Goal: Task Accomplishment & Management: Manage account settings

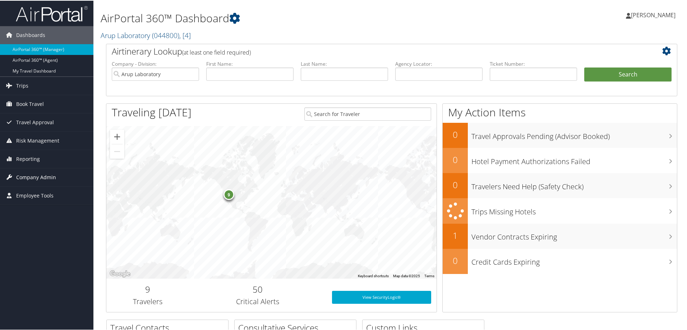
click at [29, 175] on span "Company Admin" at bounding box center [36, 177] width 40 height 18
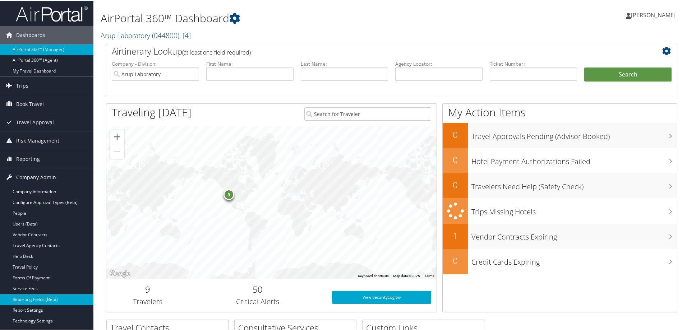
click at [27, 301] on link "Reporting Fields (Beta)" at bounding box center [46, 299] width 93 height 11
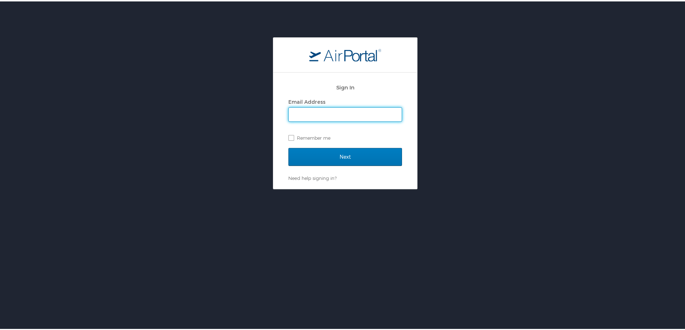
type input "[PERSON_NAME][EMAIL_ADDRESS][PERSON_NAME][DOMAIN_NAME]"
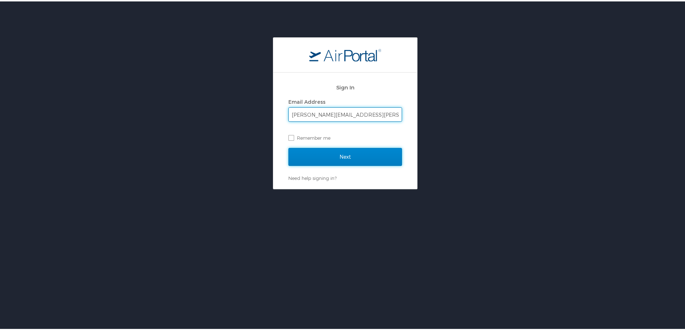
click at [345, 154] on input "Next" at bounding box center [345, 156] width 114 height 18
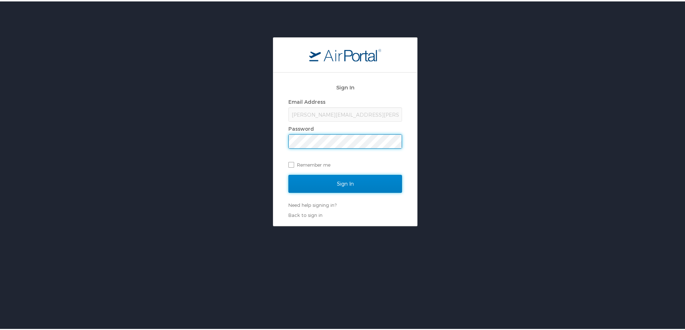
click at [343, 178] on input "Sign In" at bounding box center [345, 183] width 114 height 18
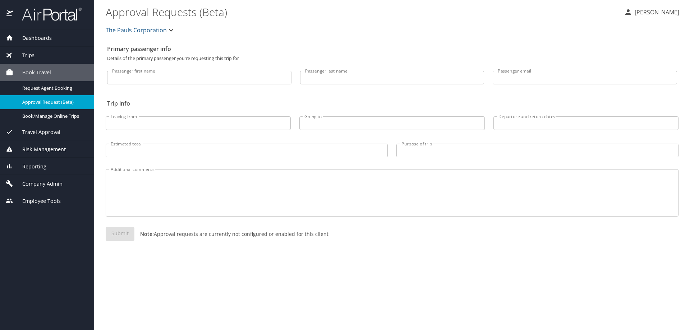
click at [27, 186] on span "Company Admin" at bounding box center [37, 184] width 49 height 8
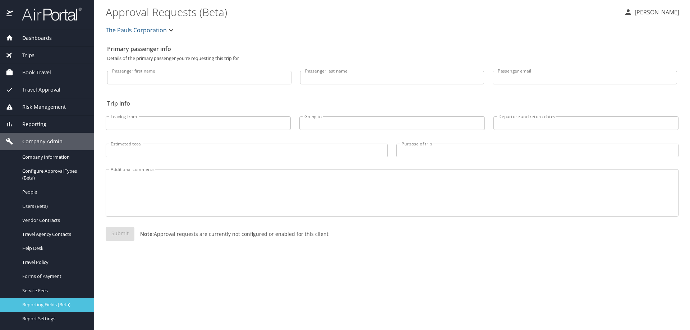
click at [41, 305] on span "Reporting Fields (Beta)" at bounding box center [53, 304] width 63 height 7
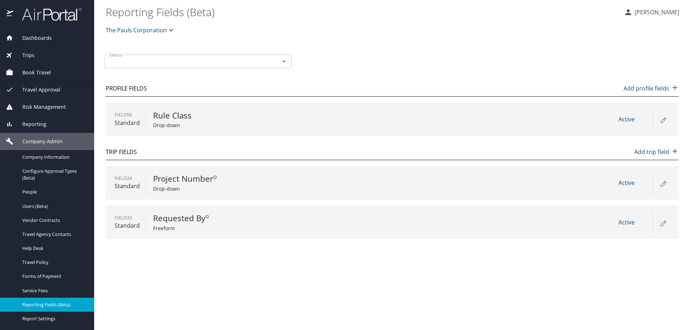
click at [151, 32] on span "The Pauls Corporation" at bounding box center [136, 30] width 61 height 10
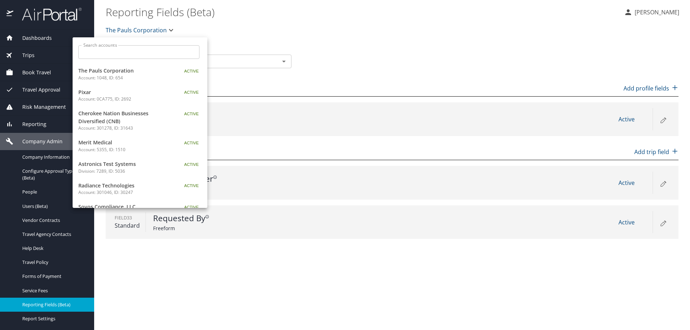
click at [153, 52] on input "Search accounts" at bounding box center [141, 52] width 116 height 14
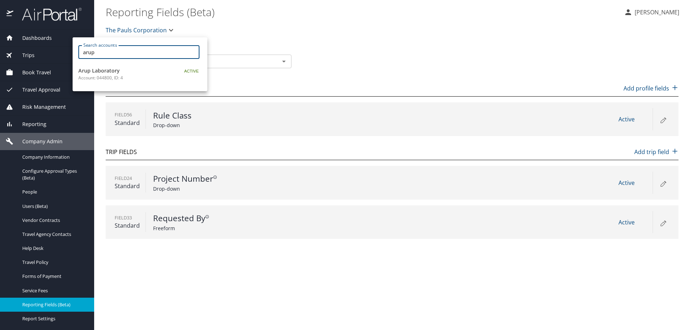
type input "arup"
click at [127, 71] on span "Arup Laboratory" at bounding box center [123, 71] width 90 height 8
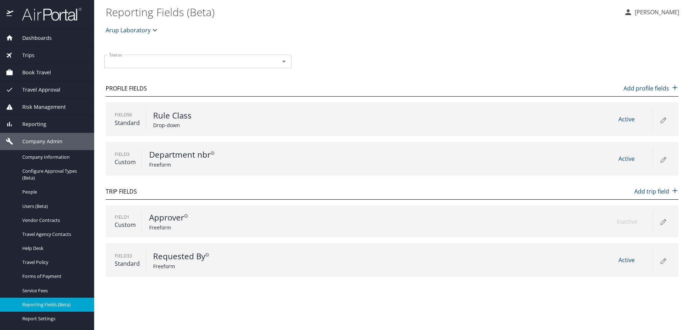
click at [663, 159] on icon at bounding box center [663, 159] width 9 height 9
